Goal: Find contact information: Find contact information

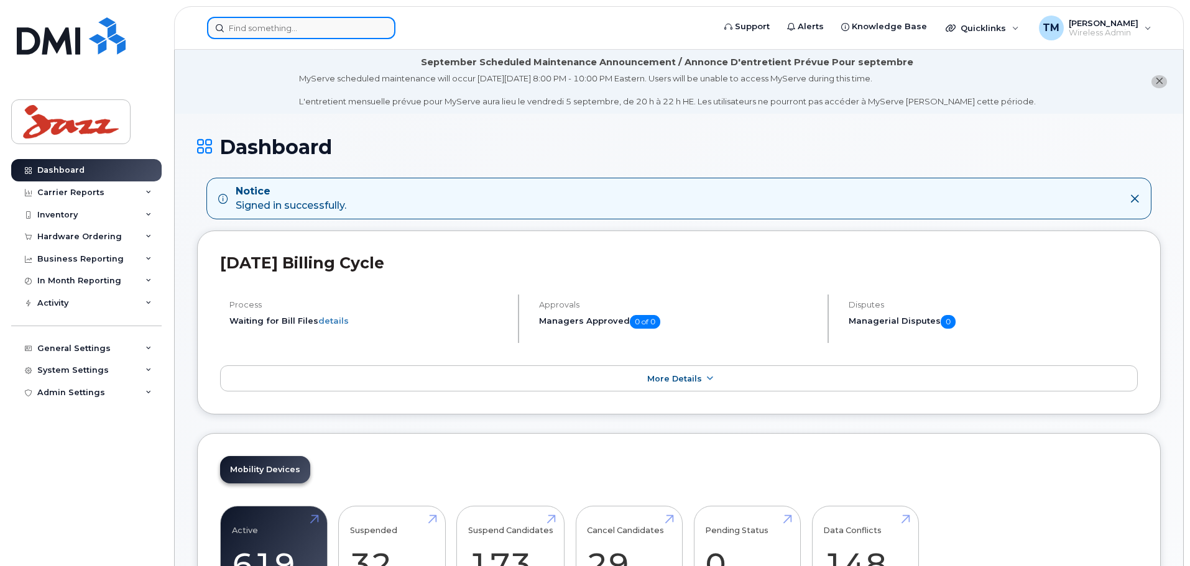
click at [313, 22] on input at bounding box center [301, 28] width 188 height 22
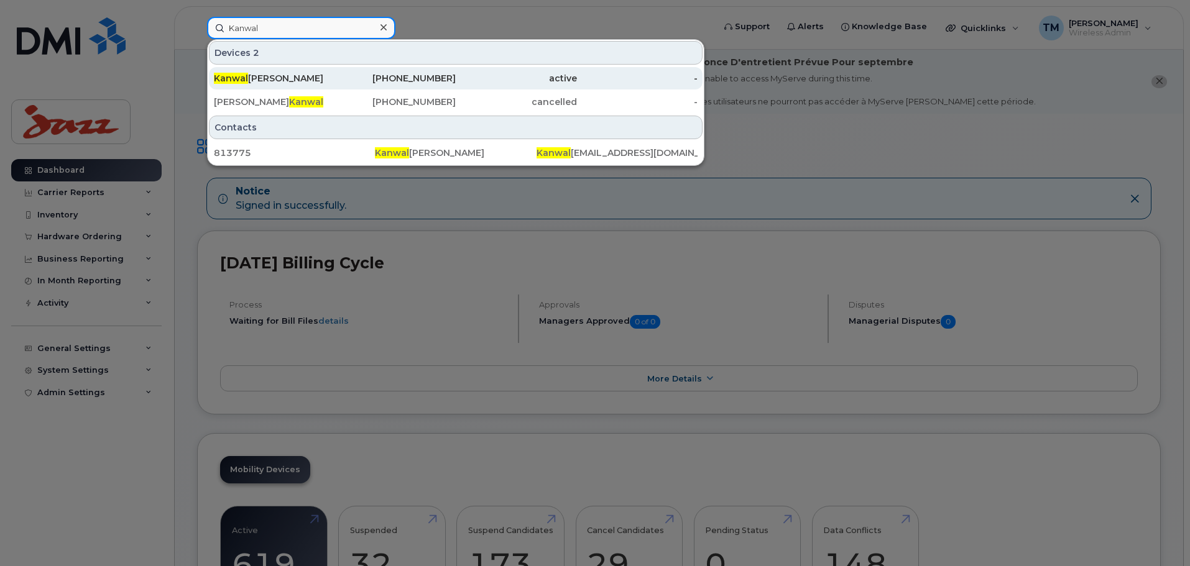
type input "Kanwal"
click at [271, 75] on div "[PERSON_NAME] [PERSON_NAME]" at bounding box center [274, 78] width 121 height 12
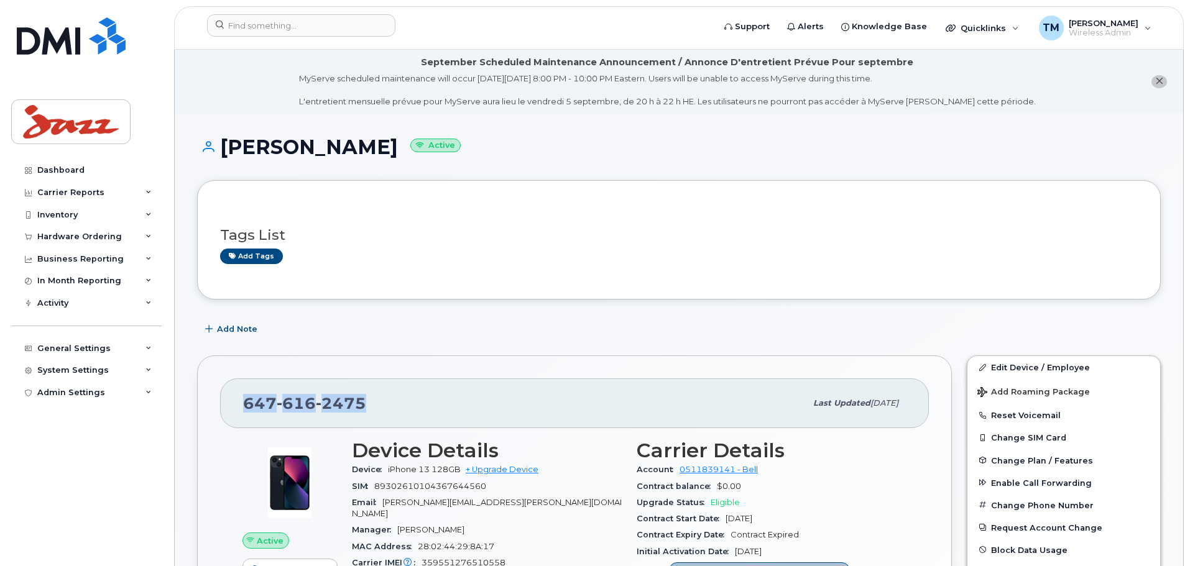
drag, startPoint x: 400, startPoint y: 408, endPoint x: 242, endPoint y: 405, distance: 157.3
click at [242, 405] on div "[PHONE_NUMBER] Last updated [DATE]" at bounding box center [574, 404] width 709 height 50
copy span "[PHONE_NUMBER]"
